Goal: Transaction & Acquisition: Purchase product/service

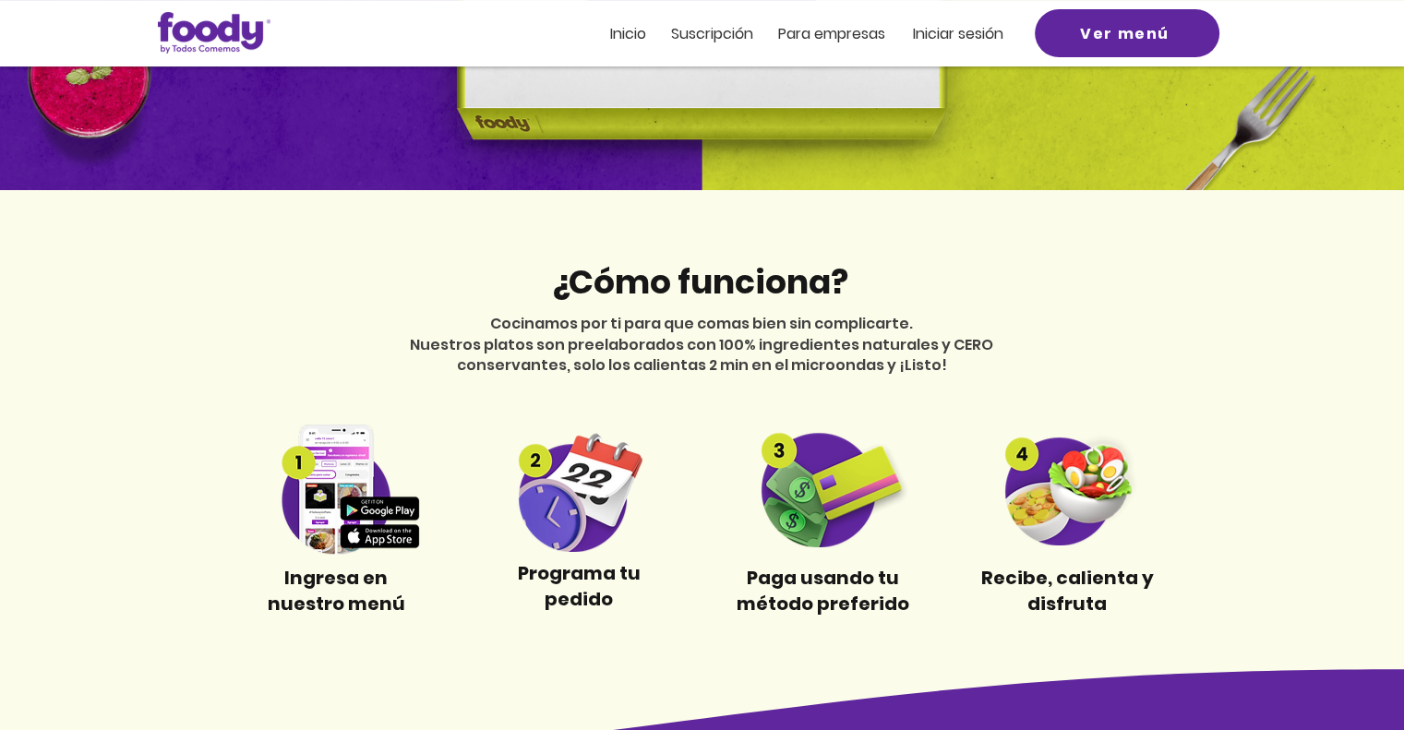
scroll to position [277, 0]
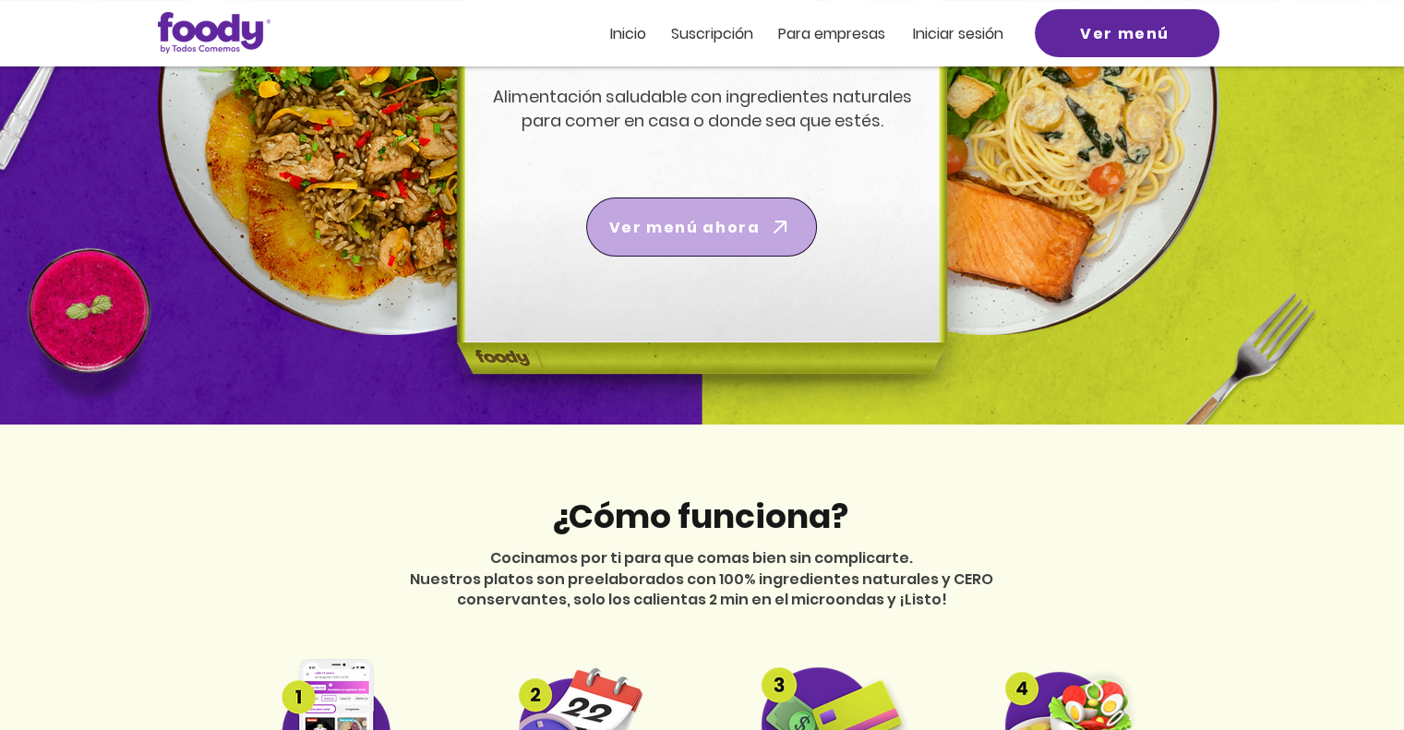
click at [685, 233] on span "Ver menú ahora" at bounding box center [684, 227] width 150 height 23
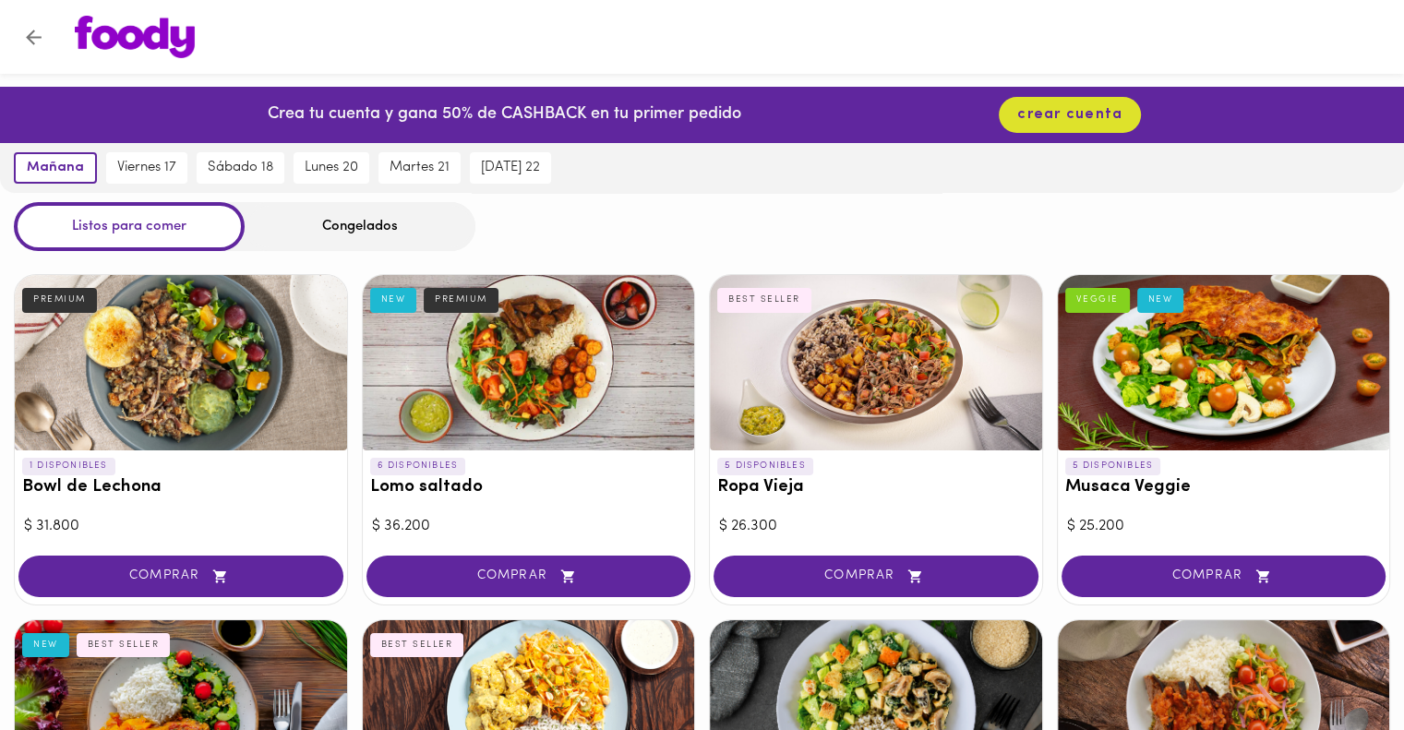
click at [386, 233] on div "Congelados" at bounding box center [360, 226] width 231 height 49
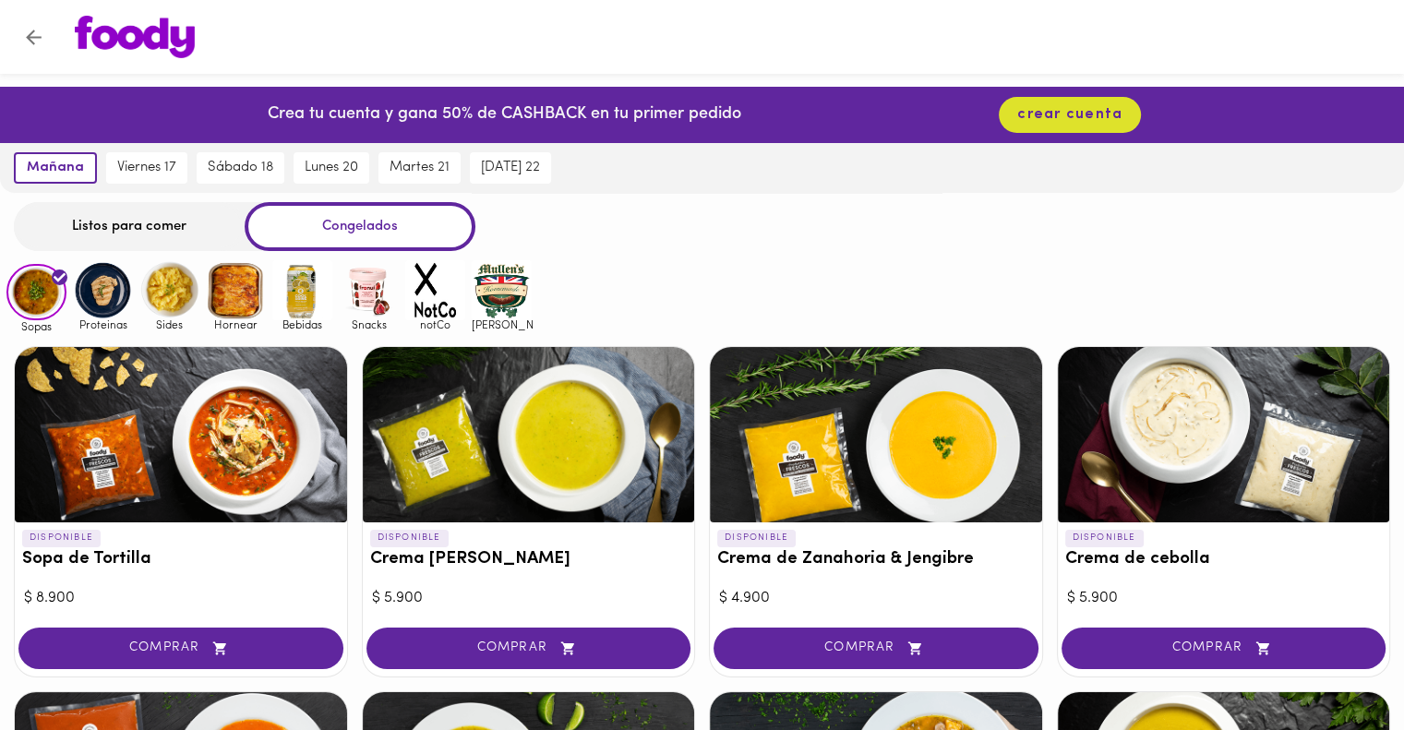
click at [374, 282] on img at bounding box center [369, 290] width 60 height 60
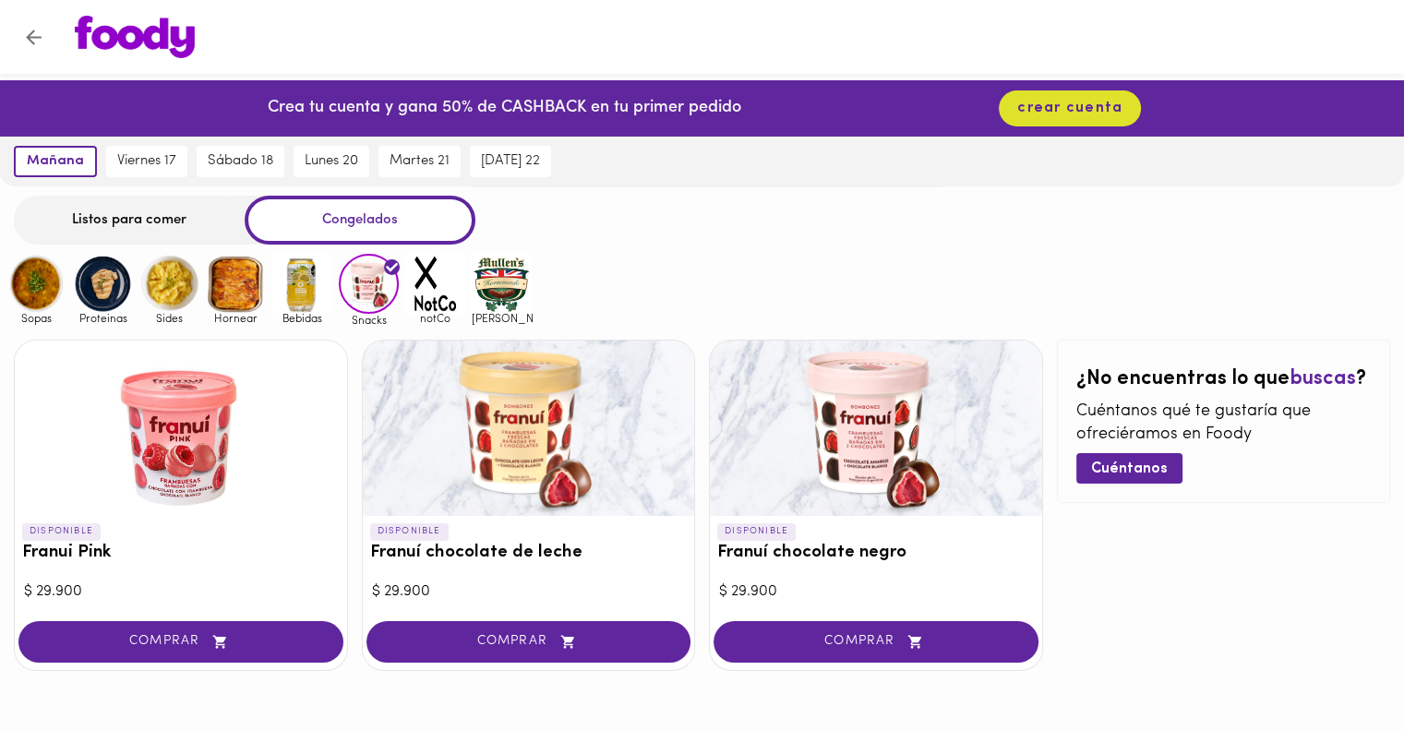
scroll to position [52, 0]
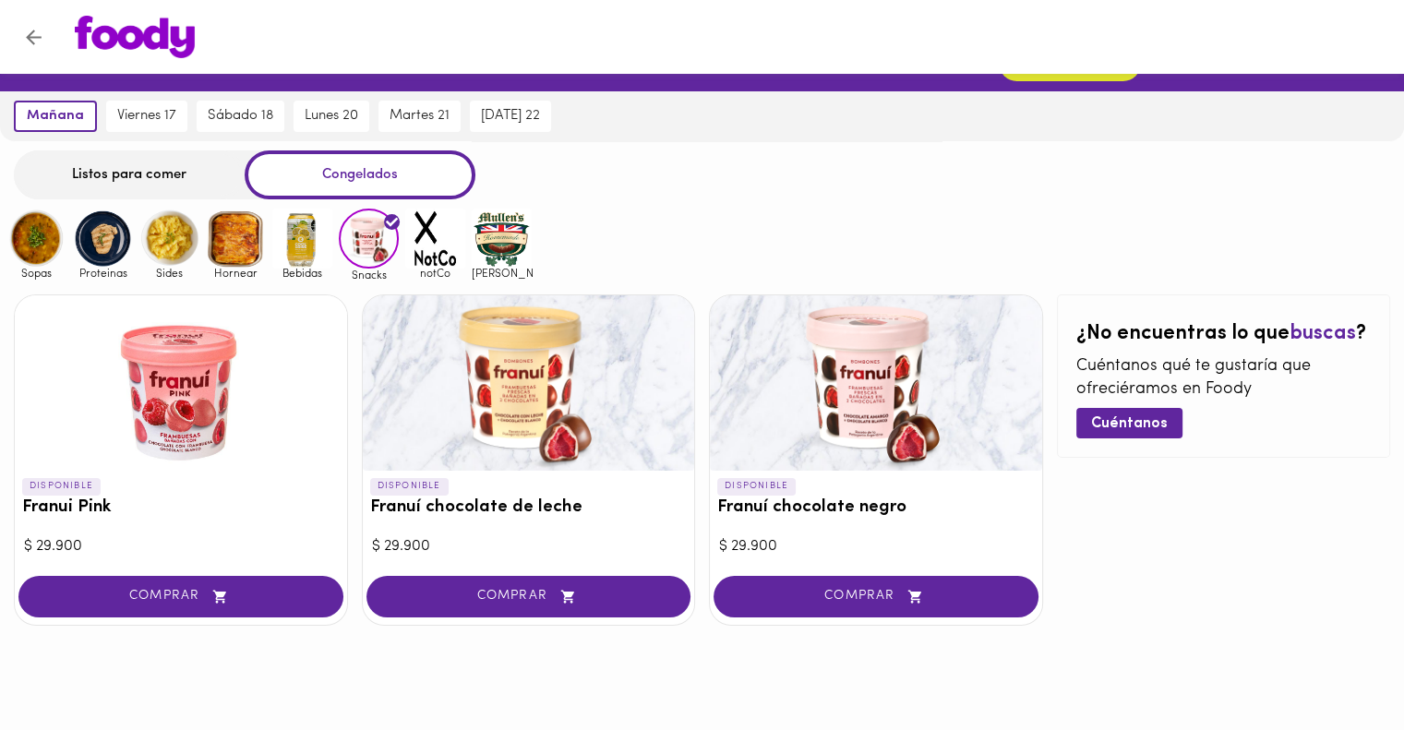
drag, startPoint x: 849, startPoint y: 350, endPoint x: 831, endPoint y: 365, distance: 23.6
click at [831, 365] on div at bounding box center [876, 382] width 332 height 175
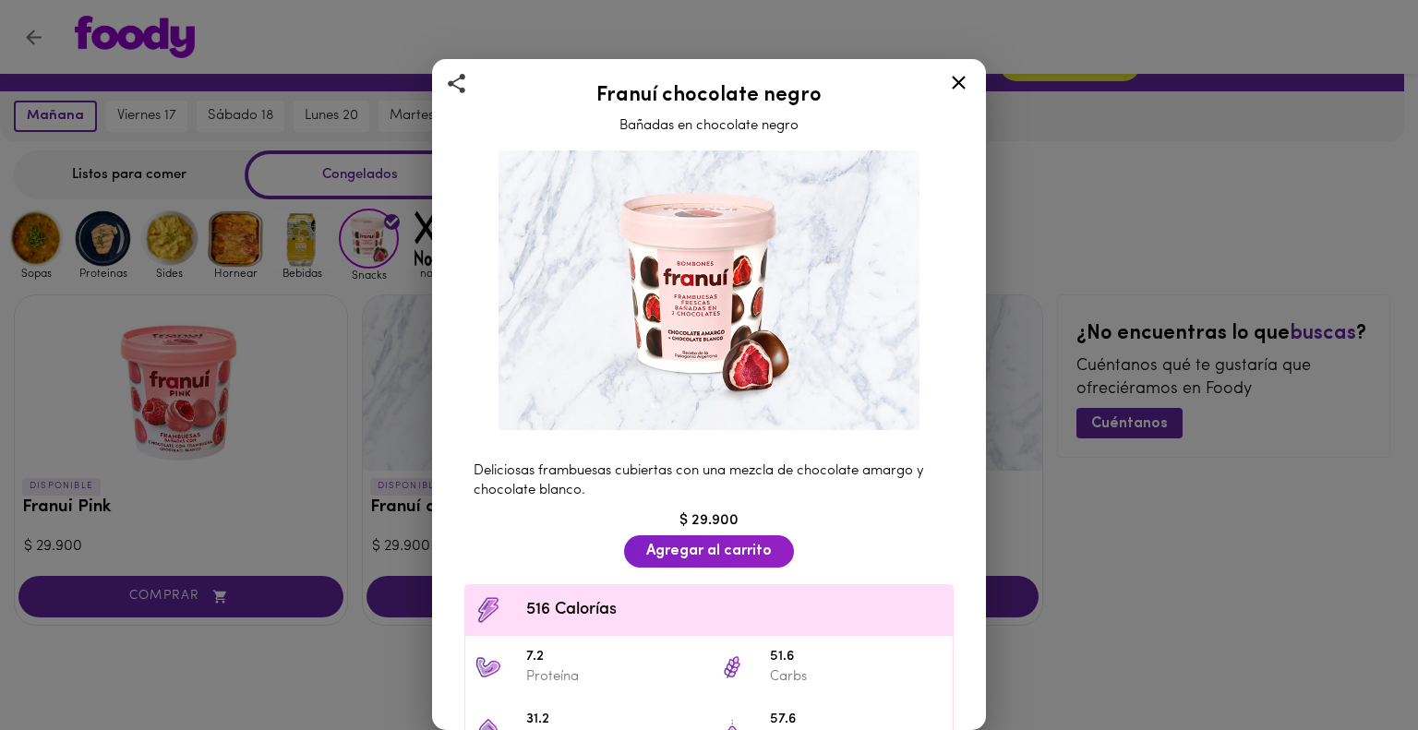
click at [228, 351] on div "Franuí chocolate negro Bañadas en chocolate negro Deliciosas frambuesas cubiert…" at bounding box center [709, 365] width 1418 height 730
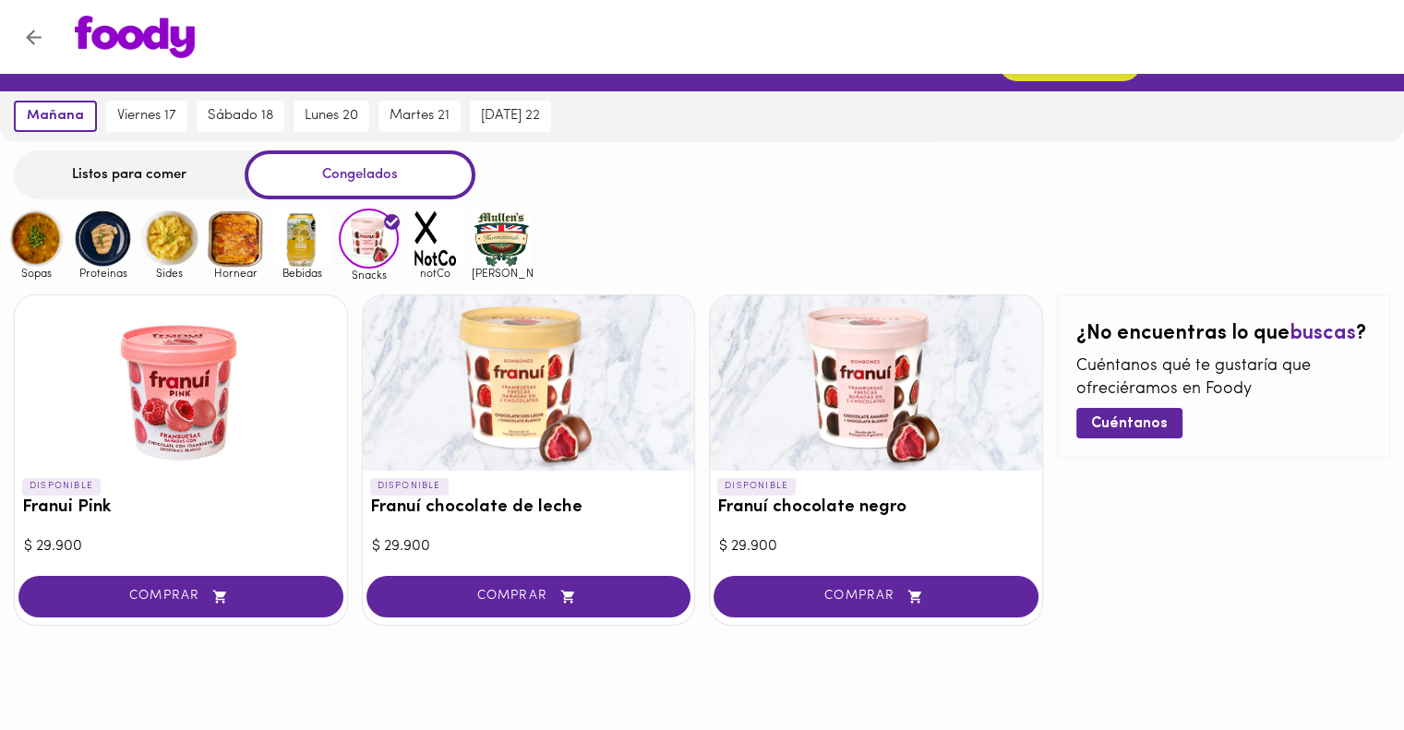
click at [491, 380] on div at bounding box center [529, 382] width 332 height 175
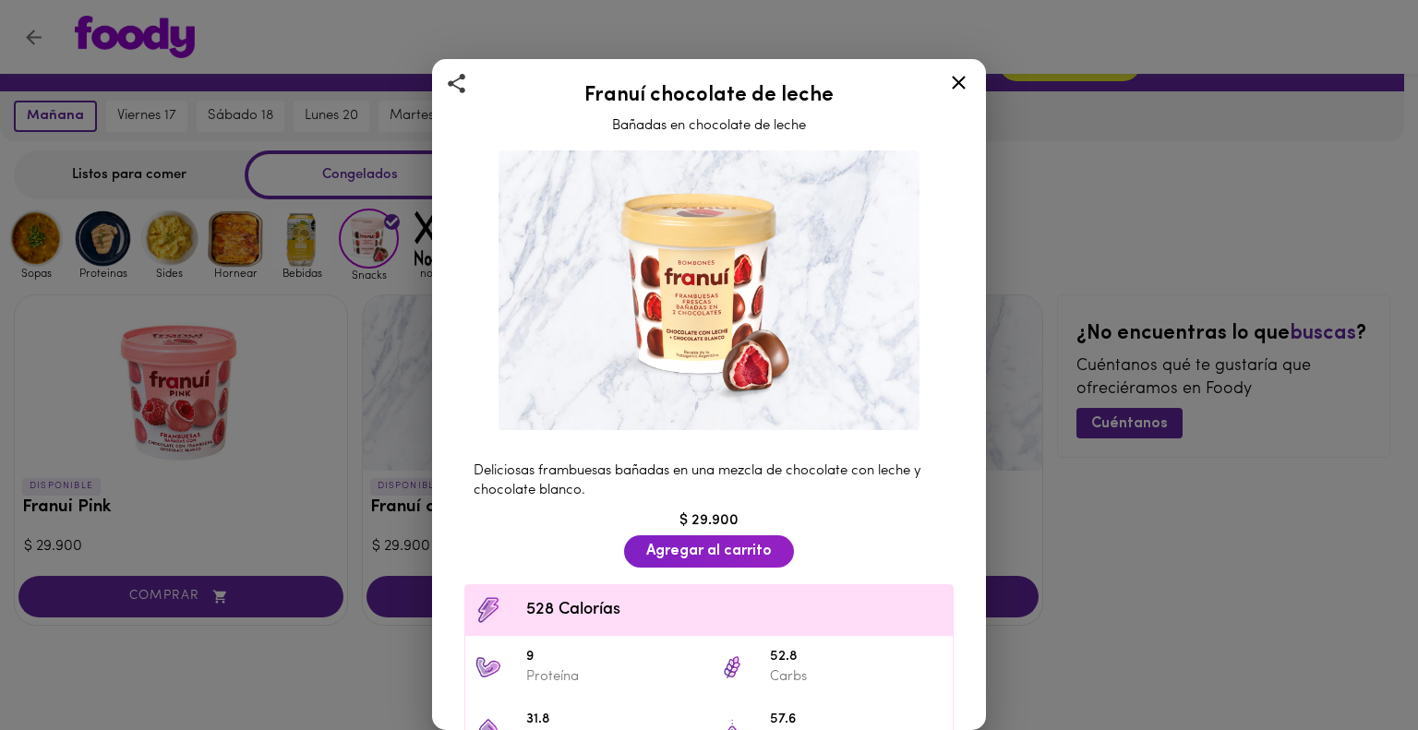
click at [196, 324] on div "Franuí chocolate de leche Bañadas en chocolate de leche Deliciosas frambuesas b…" at bounding box center [709, 365] width 1418 height 730
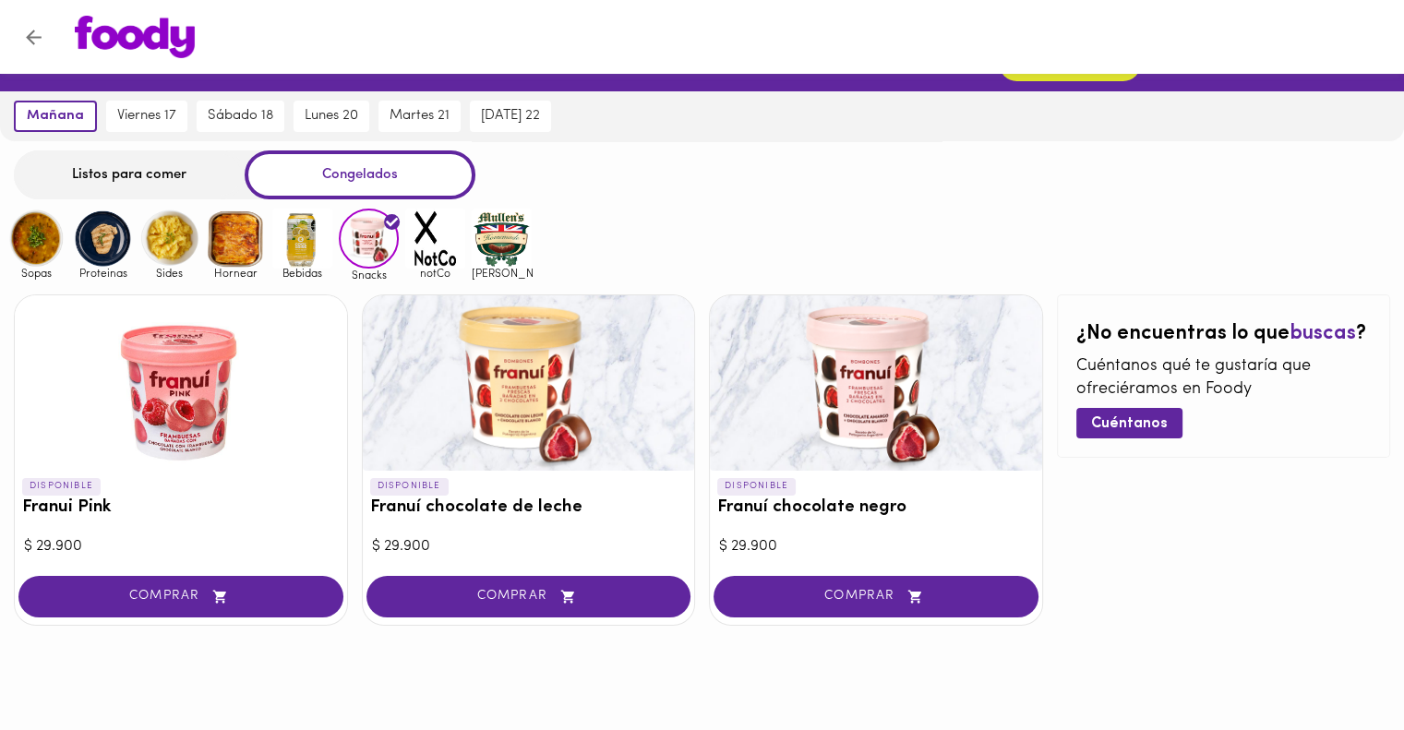
click at [200, 370] on div at bounding box center [181, 382] width 332 height 175
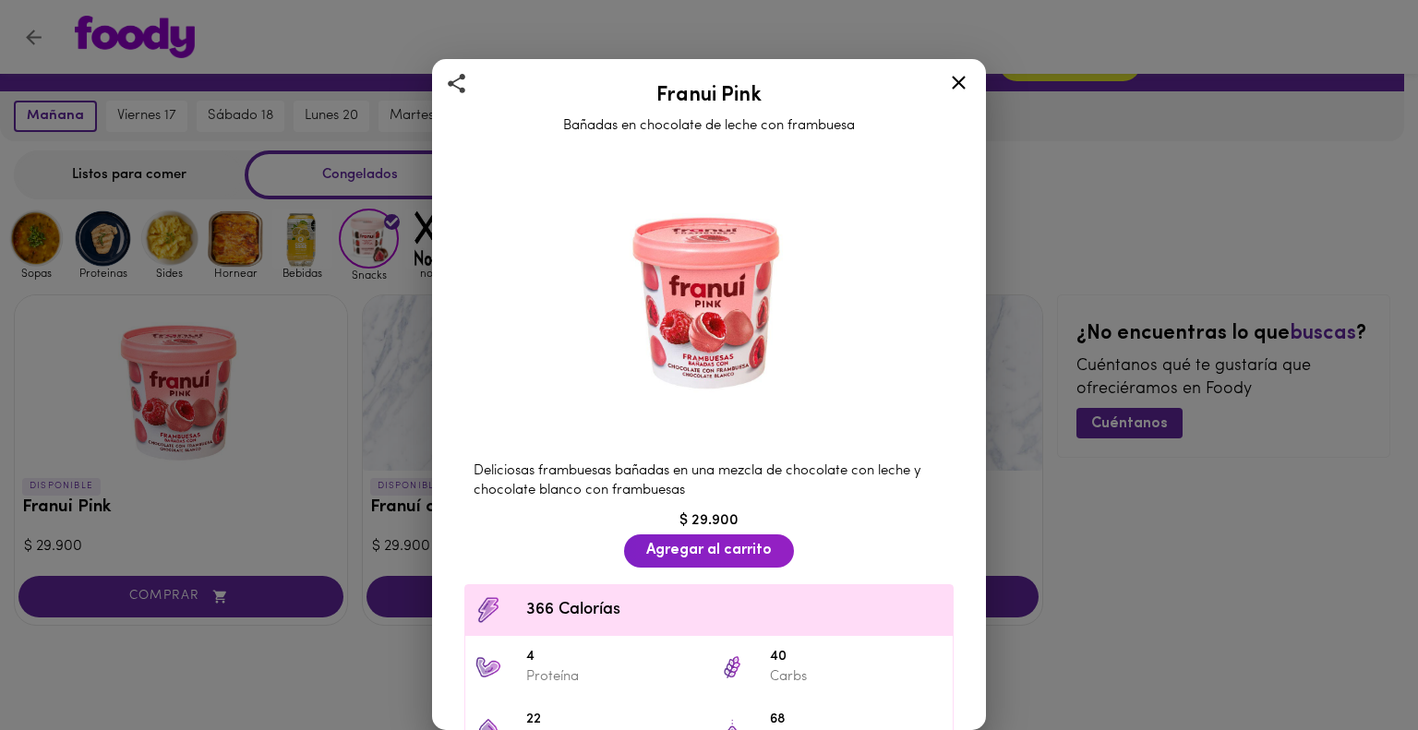
click at [318, 274] on div "Franui Pink Bañadas en chocolate de leche con frambuesa Deliciosas frambuesas b…" at bounding box center [709, 365] width 1418 height 730
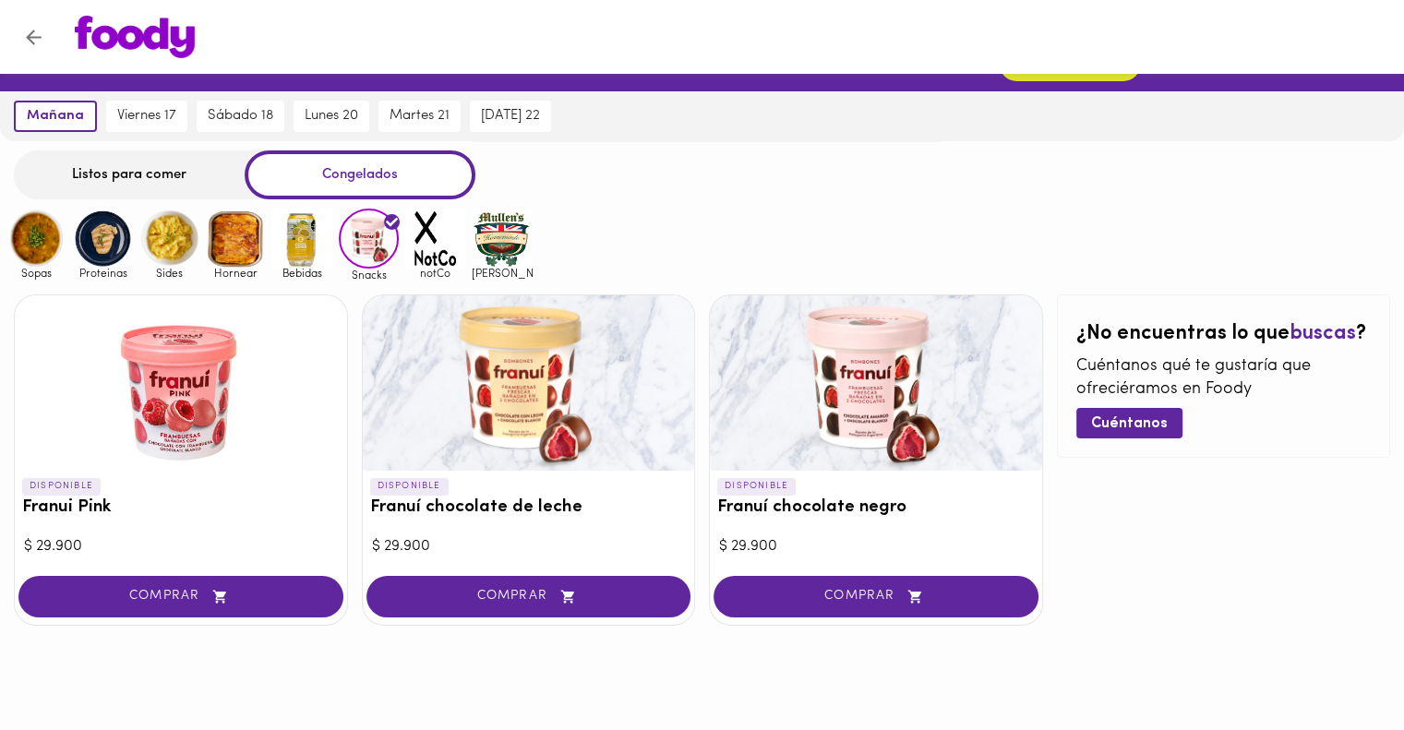
click at [306, 243] on img at bounding box center [302, 239] width 60 height 60
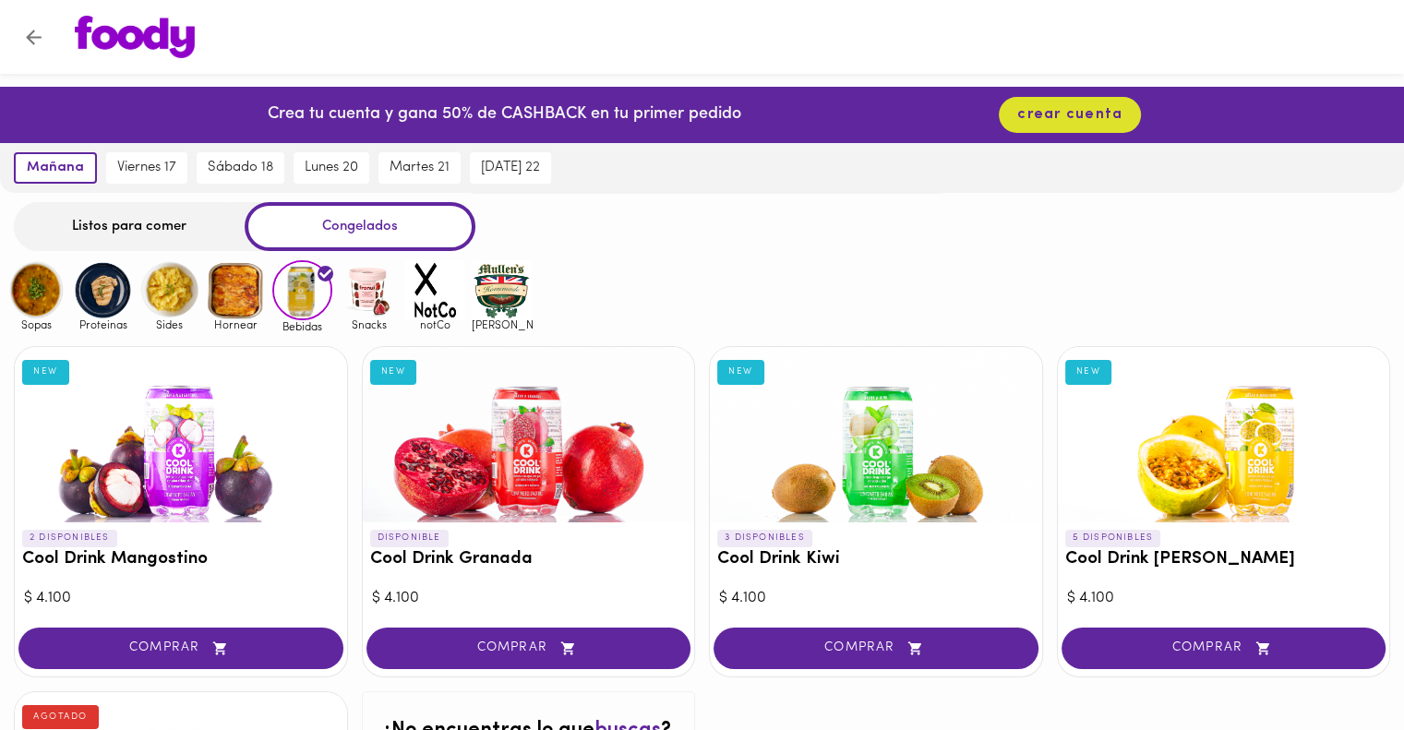
scroll to position [185, 0]
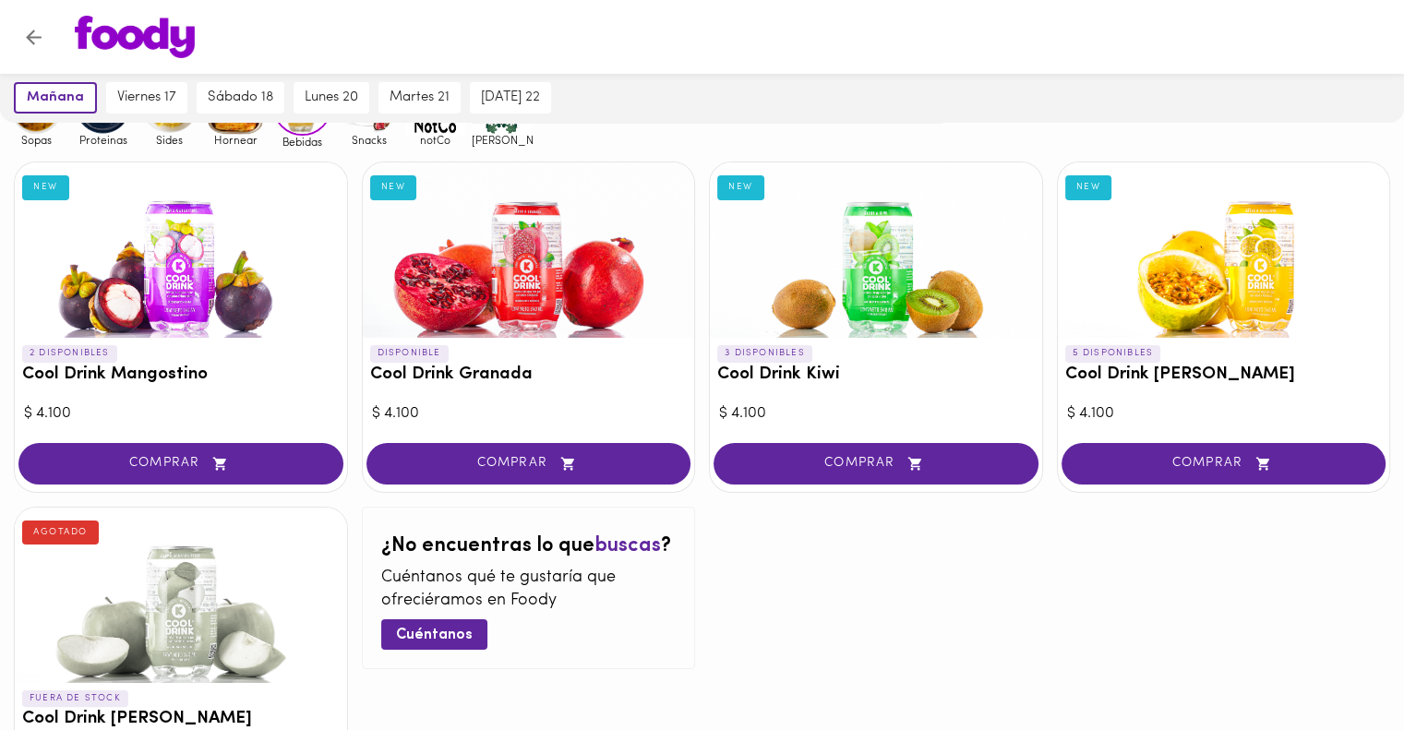
click at [1278, 276] on div at bounding box center [1224, 249] width 332 height 175
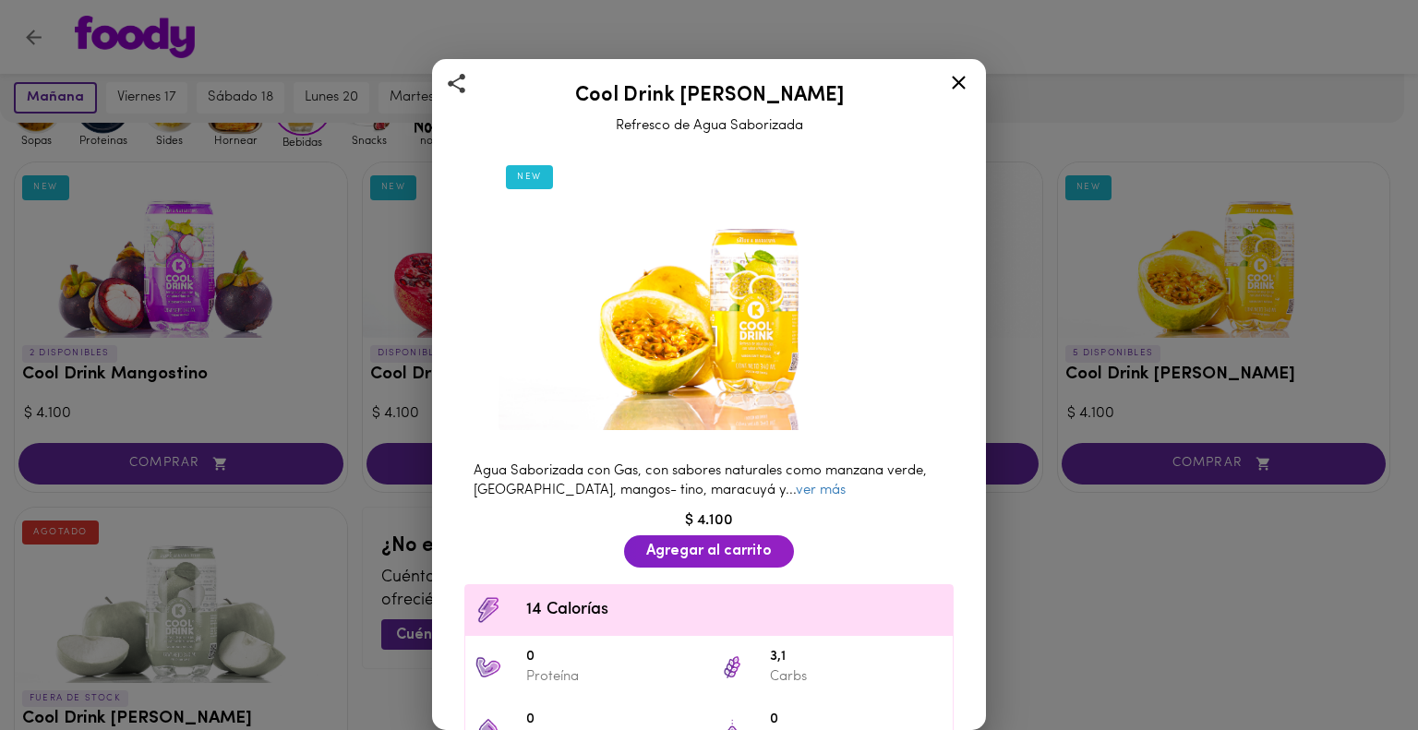
click at [207, 474] on div "Cool Drink Maracuya Refresco de Agua Saborizada NEW Agua Saborizada con Gas, co…" at bounding box center [709, 365] width 1418 height 730
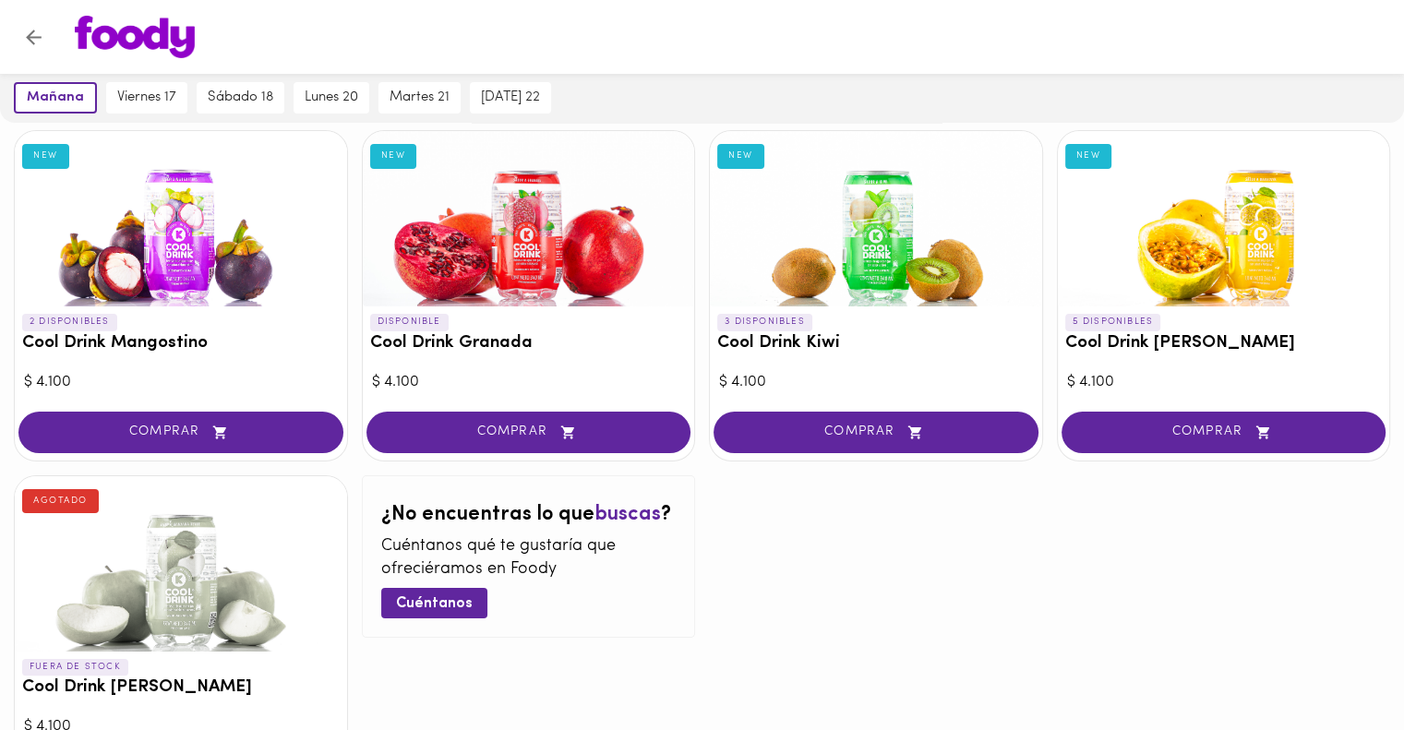
scroll to position [185, 0]
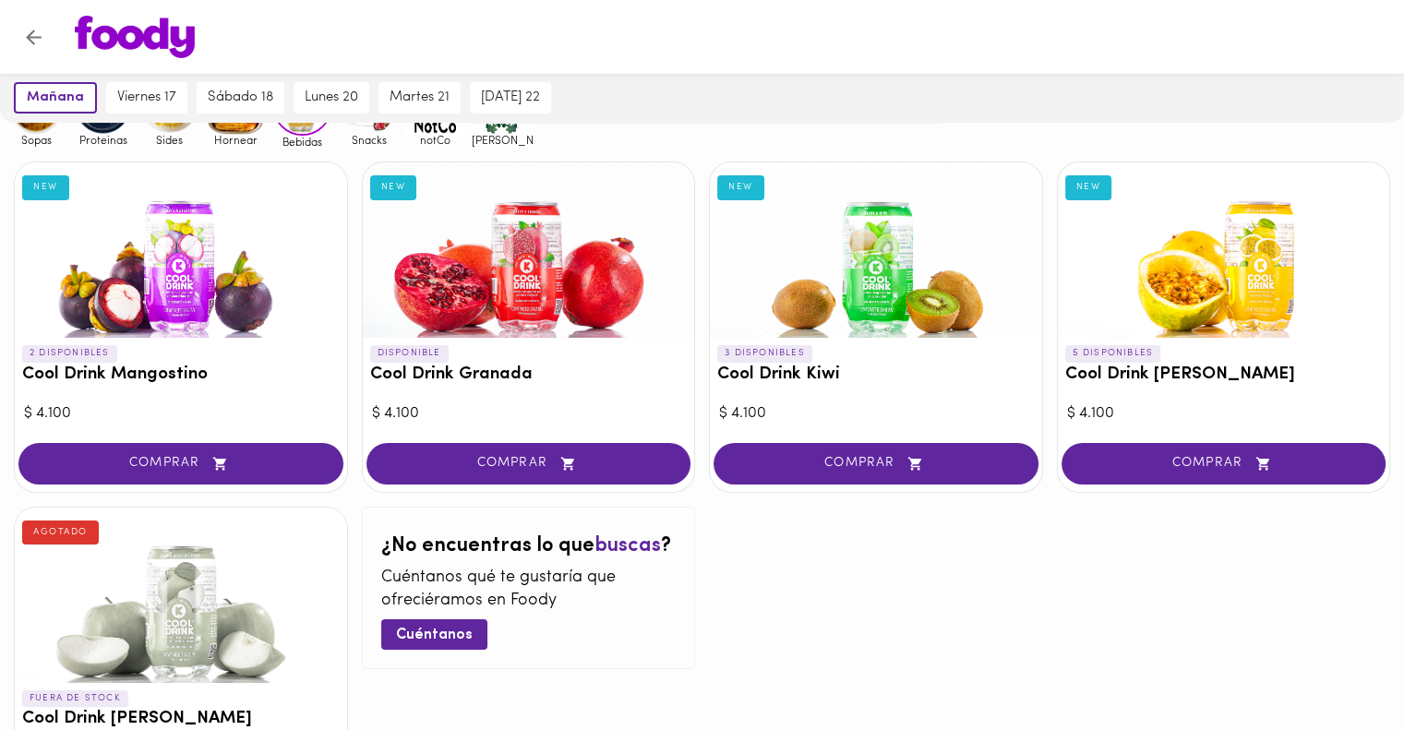
click at [922, 265] on div at bounding box center [876, 249] width 332 height 175
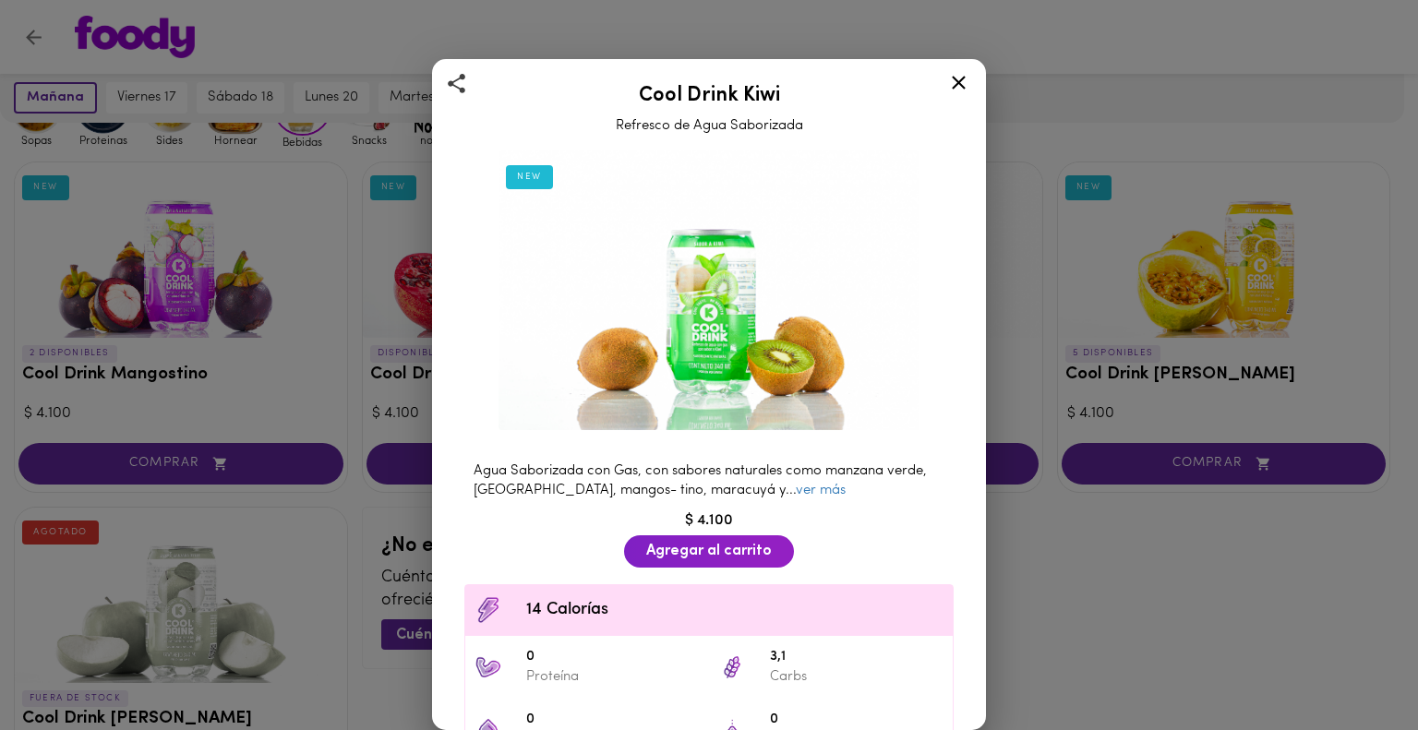
click at [228, 361] on div "Cool Drink Kiwi Refresco de Agua Saborizada NEW Agua Saborizada con Gas, con sa…" at bounding box center [709, 365] width 1418 height 730
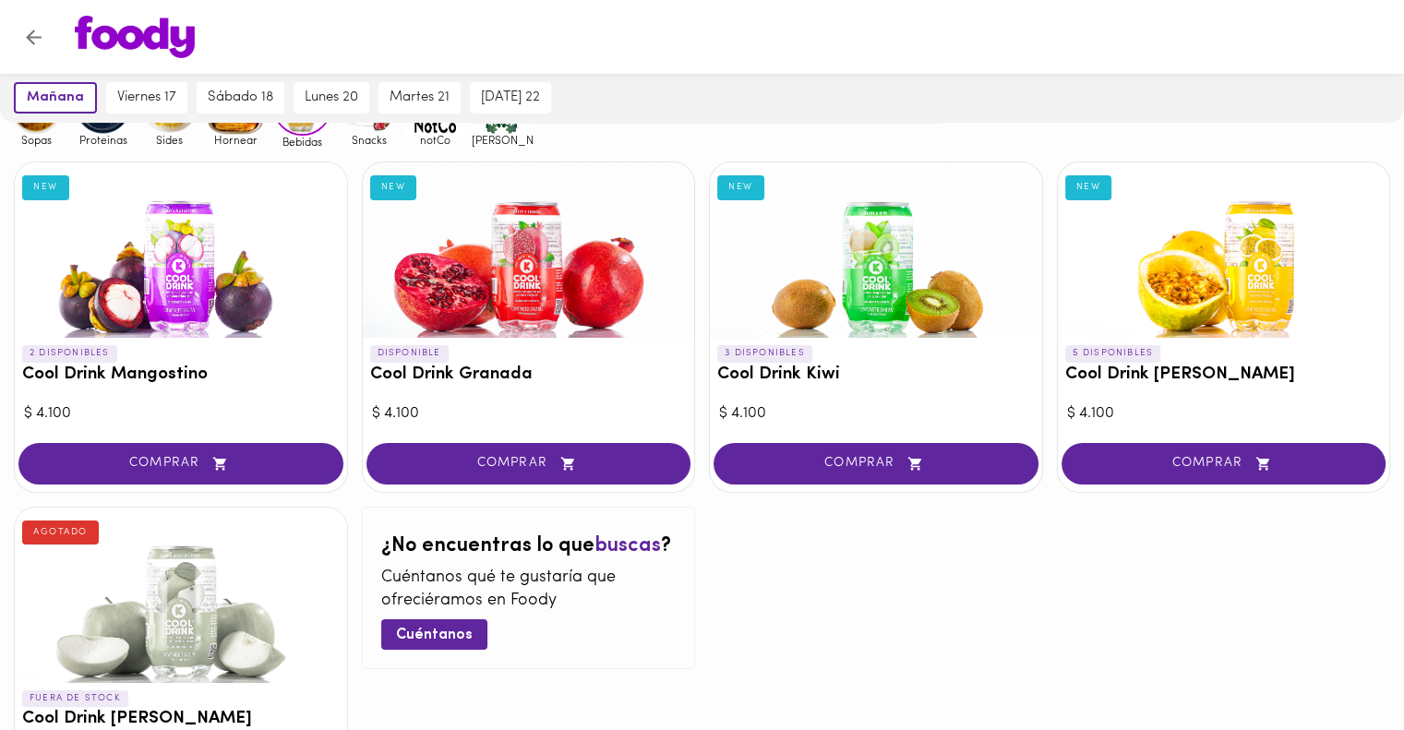
click at [210, 272] on div at bounding box center [181, 249] width 332 height 175
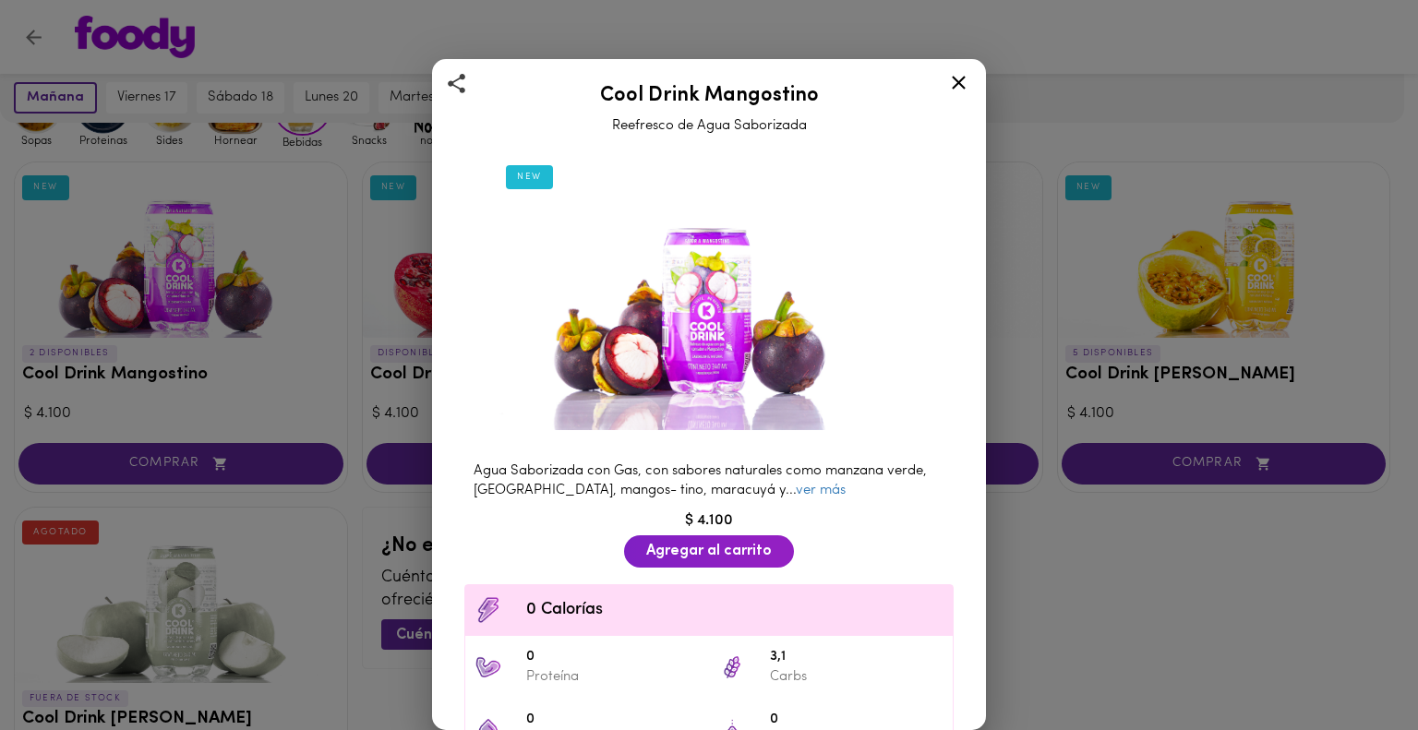
click at [702, 355] on img at bounding box center [708, 290] width 421 height 281
click at [1266, 537] on div "Cool Drink Mangostino Reefresco de Agua Saborizada NEW Agua Saborizada con Gas,…" at bounding box center [709, 365] width 1418 height 730
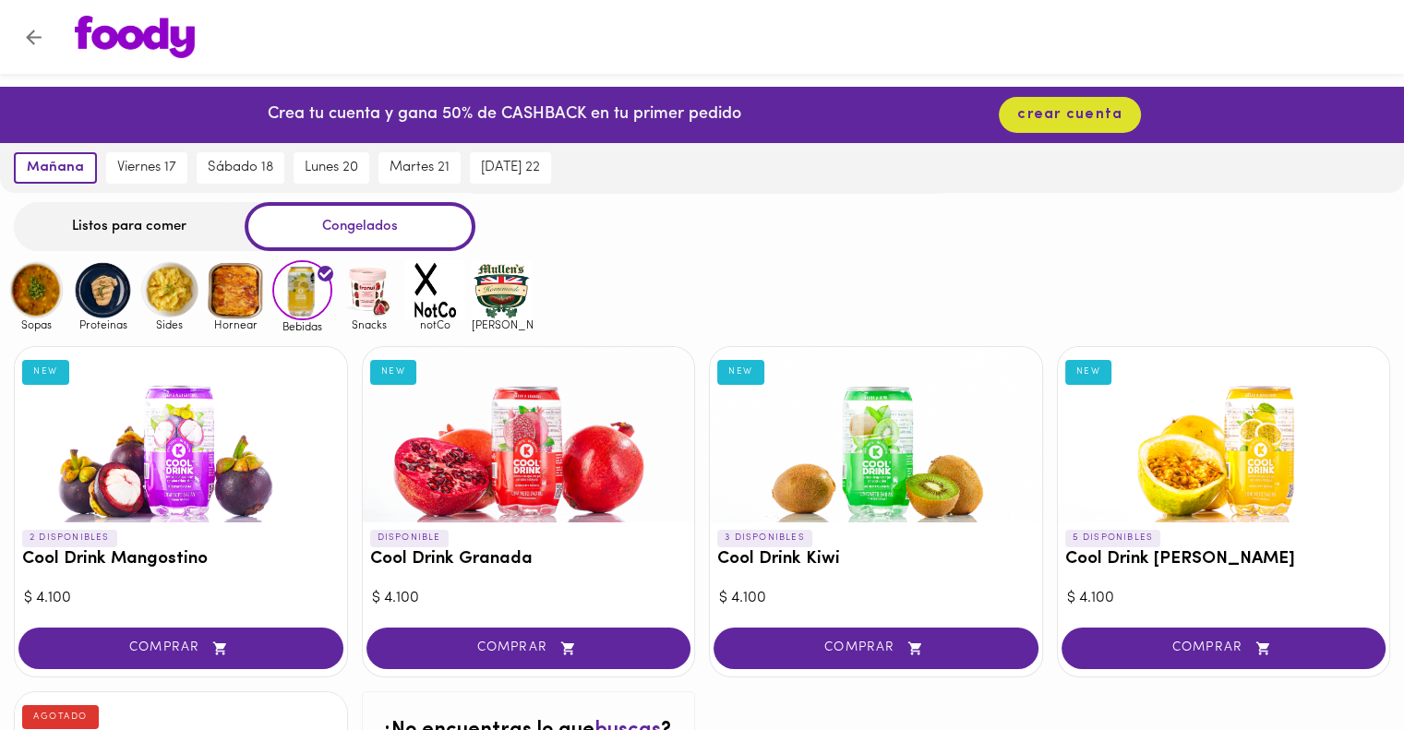
click at [175, 246] on div "Listos para comer" at bounding box center [129, 226] width 231 height 49
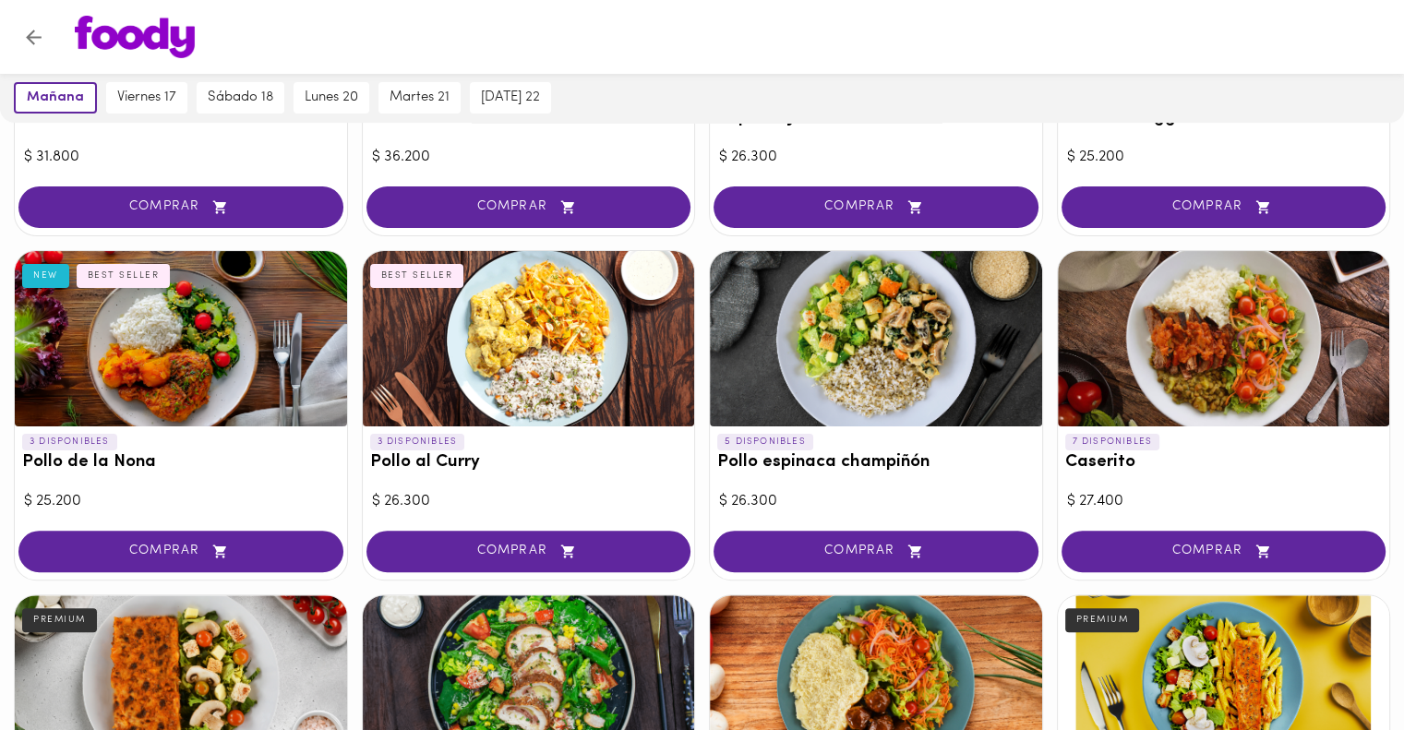
scroll to position [646, 0]
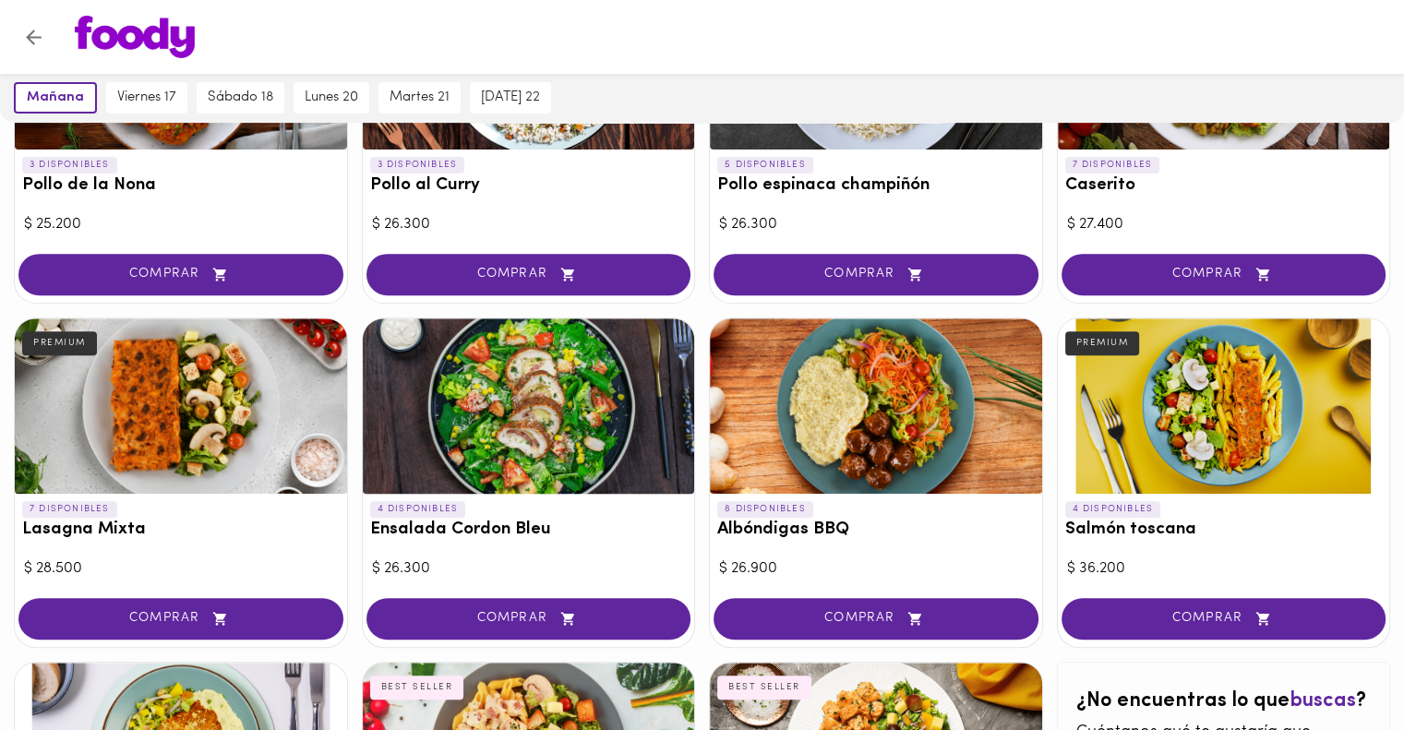
click at [1192, 414] on div at bounding box center [1224, 405] width 332 height 175
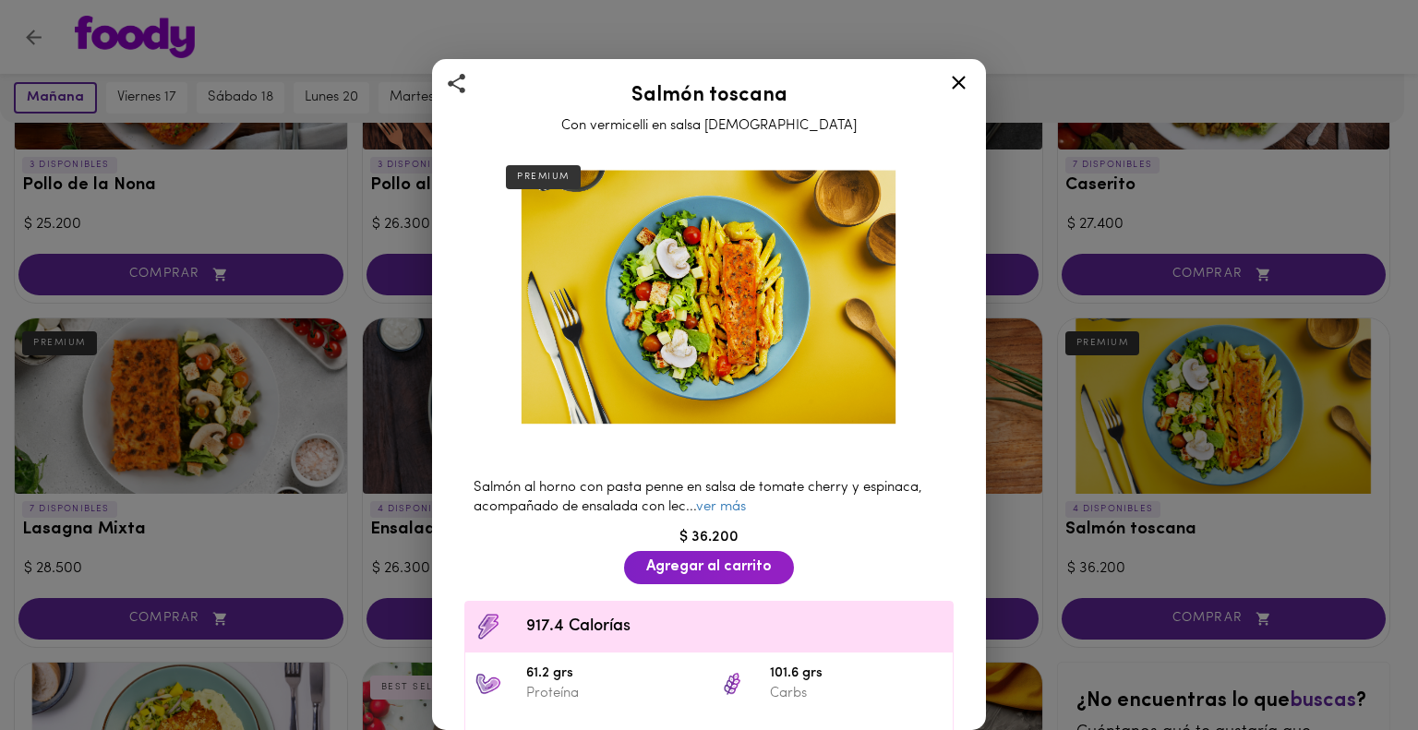
click at [365, 654] on div "Salmón toscana Con vermicelli en salsa [DEMOGRAPHIC_DATA] PREMIUM Salmón al hor…" at bounding box center [709, 365] width 1418 height 730
